Goal: Task Accomplishment & Management: Manage account settings

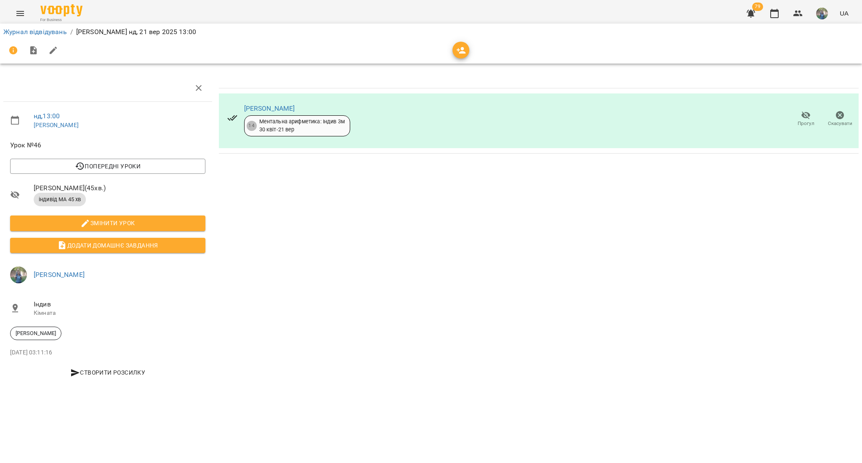
click at [21, 27] on li "Журнал відвідувань" at bounding box center [35, 32] width 64 height 10
click at [21, 30] on link "Журнал відвідувань" at bounding box center [35, 32] width 64 height 8
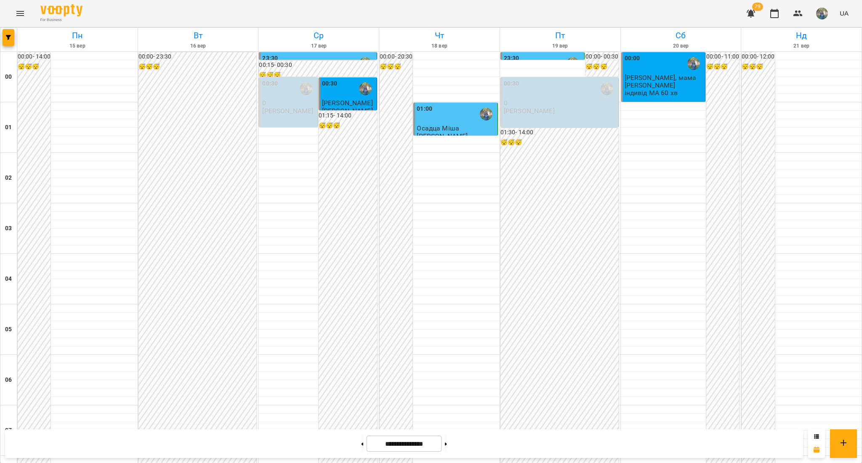
scroll to position [838, 0]
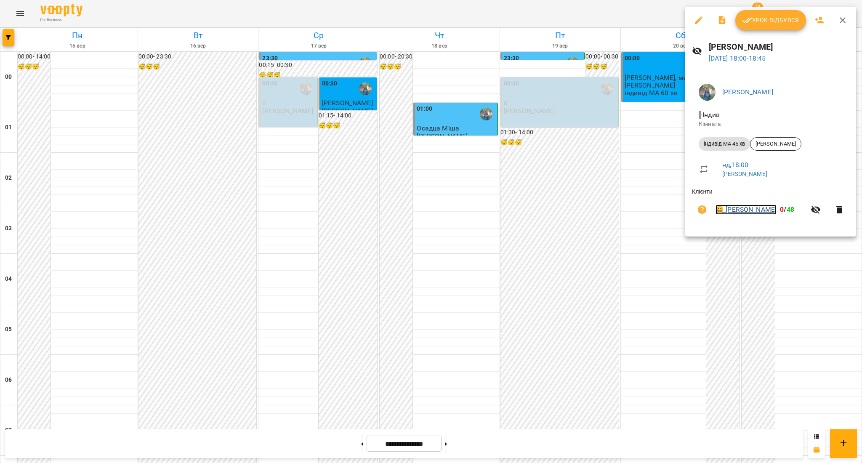
click at [745, 209] on link "😀 [PERSON_NAME]" at bounding box center [745, 210] width 61 height 10
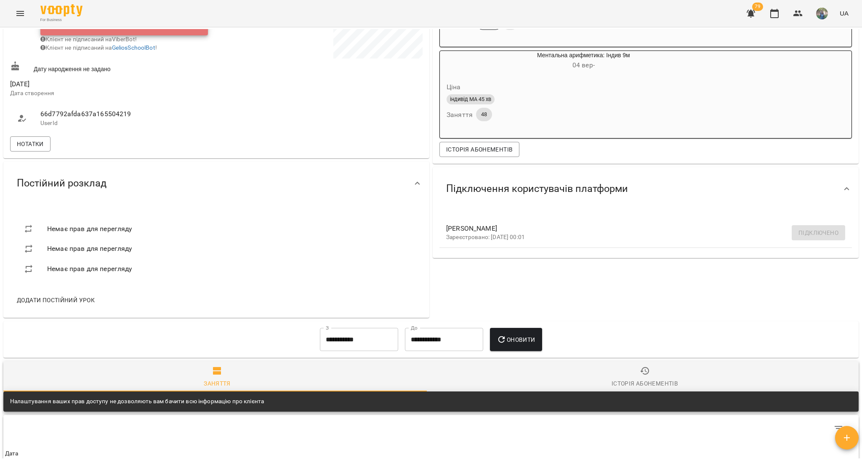
scroll to position [110, 0]
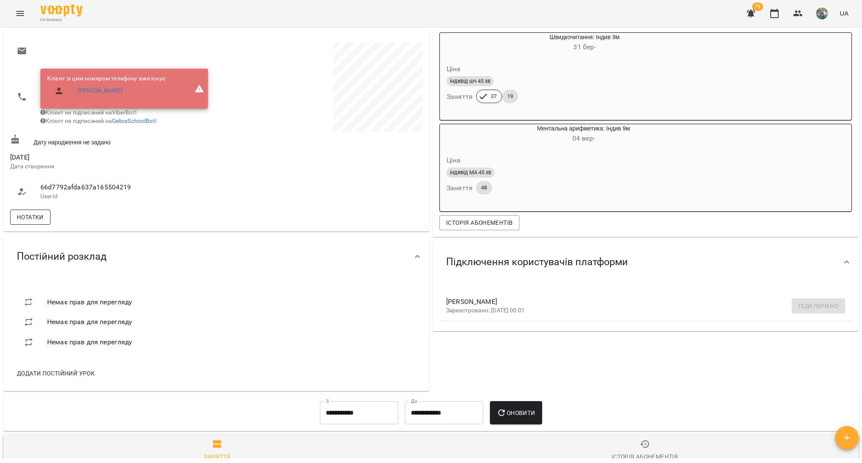
click at [20, 220] on span "Нотатки" at bounding box center [30, 217] width 27 height 10
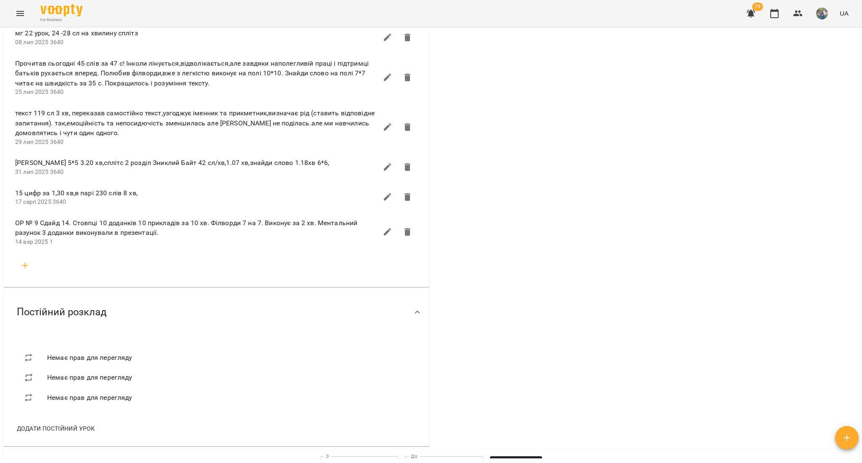
scroll to position [1324, 0]
